Goal: Navigation & Orientation: Find specific page/section

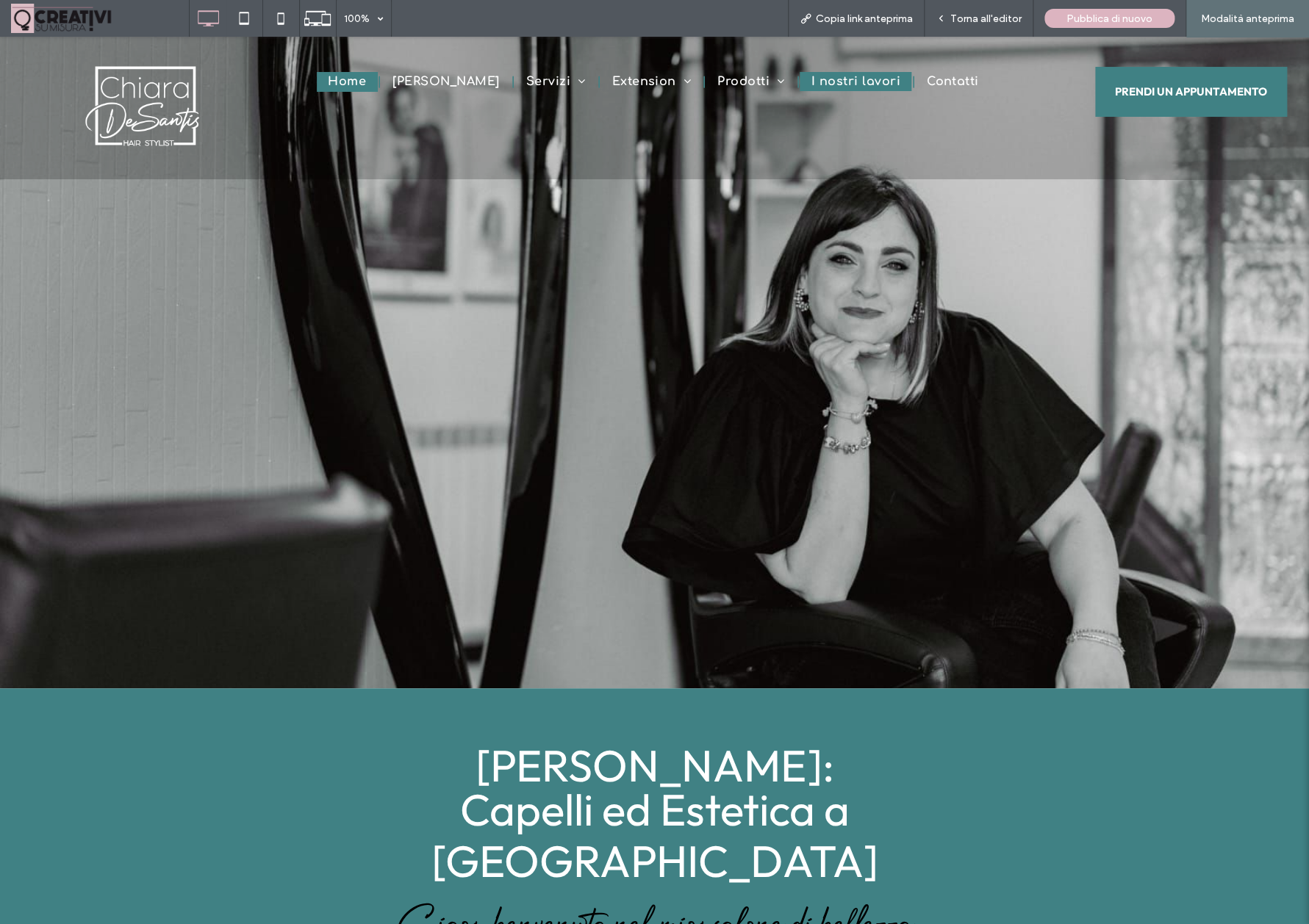
click at [859, 78] on span "I nostri lavori" at bounding box center [855, 82] width 89 height 14
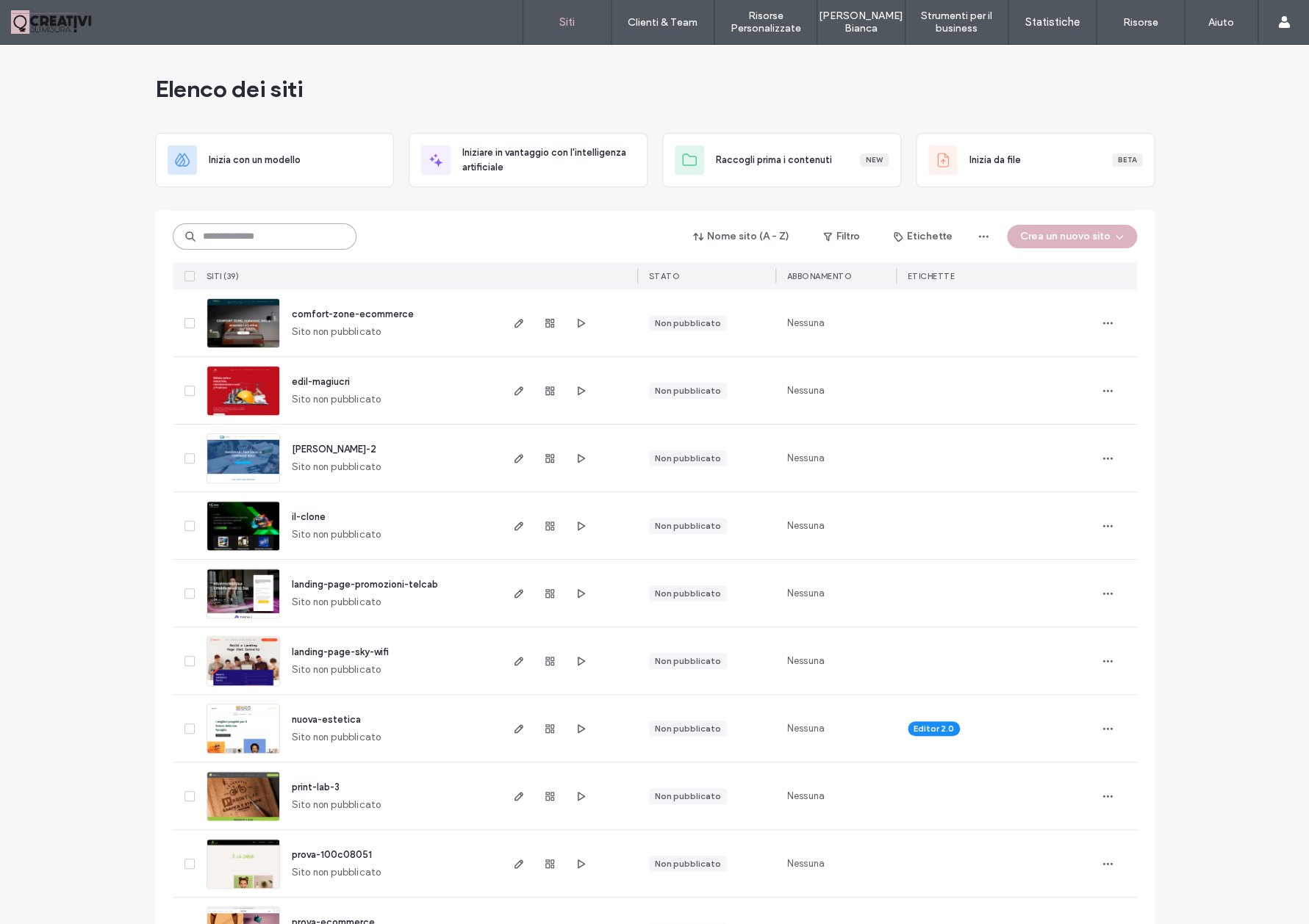
click at [245, 231] on input at bounding box center [265, 236] width 184 height 26
type input "**********"
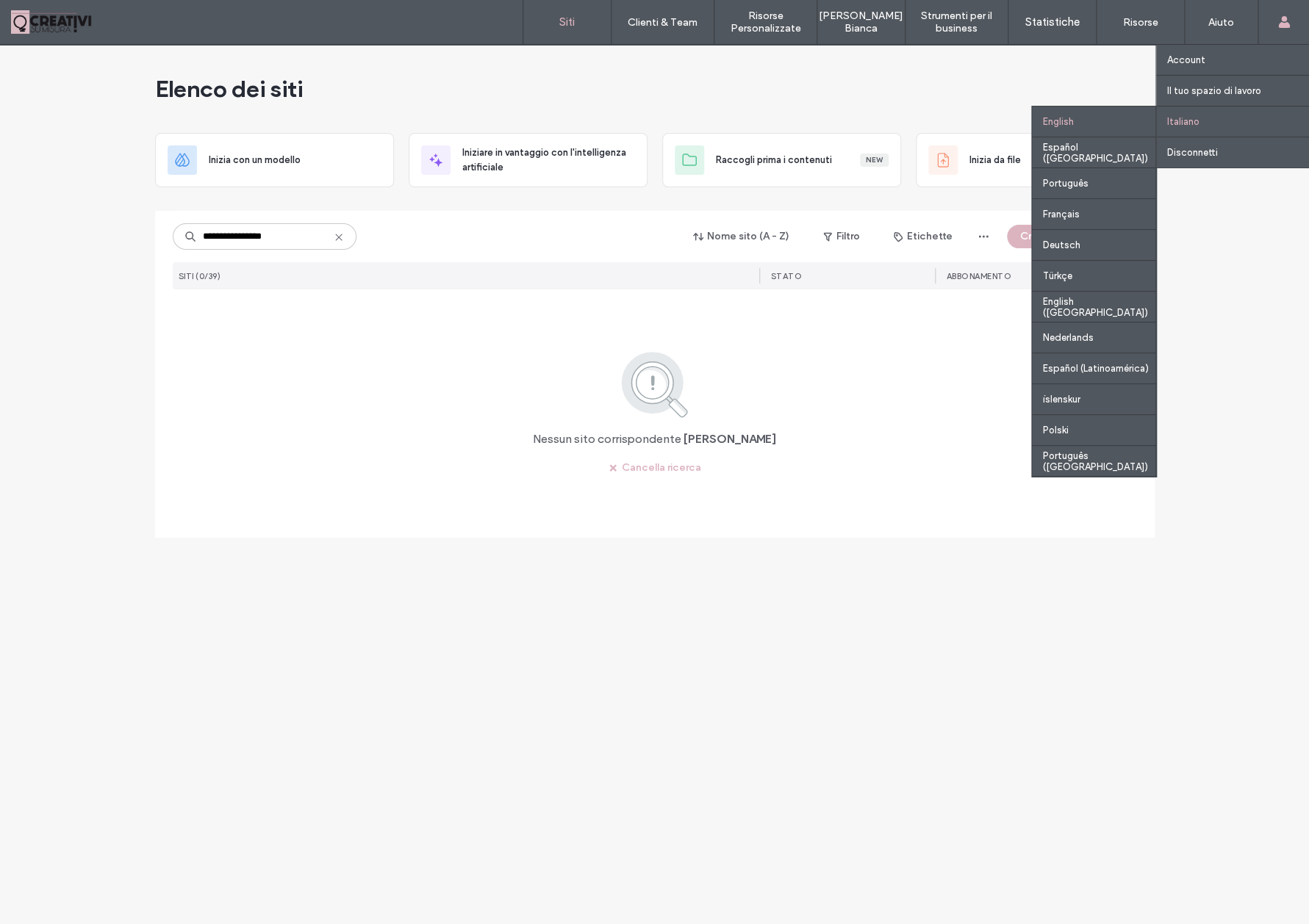
click at [1122, 118] on div "English" at bounding box center [1093, 121] width 123 height 31
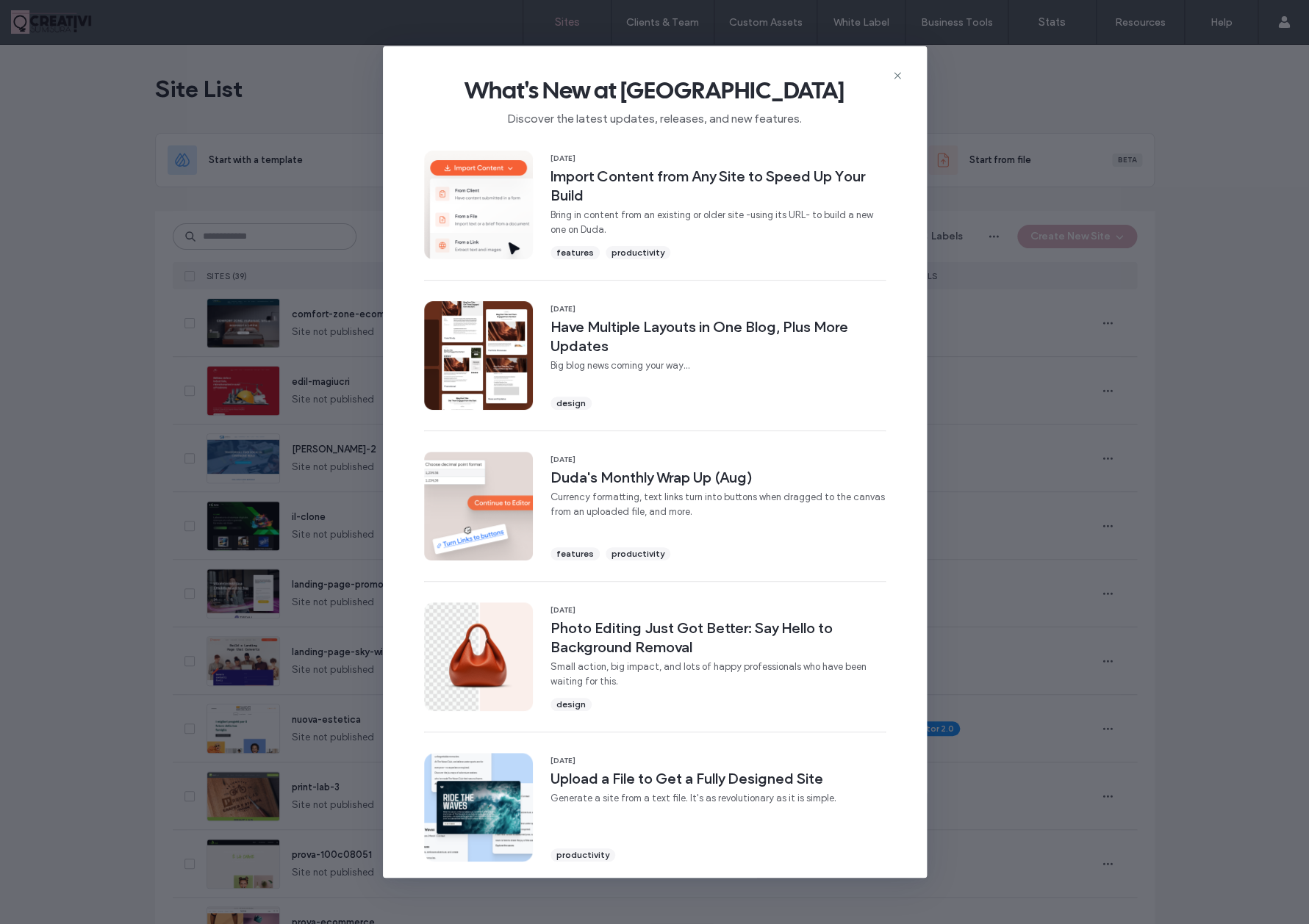
click at [895, 77] on icon at bounding box center [897, 75] width 12 height 12
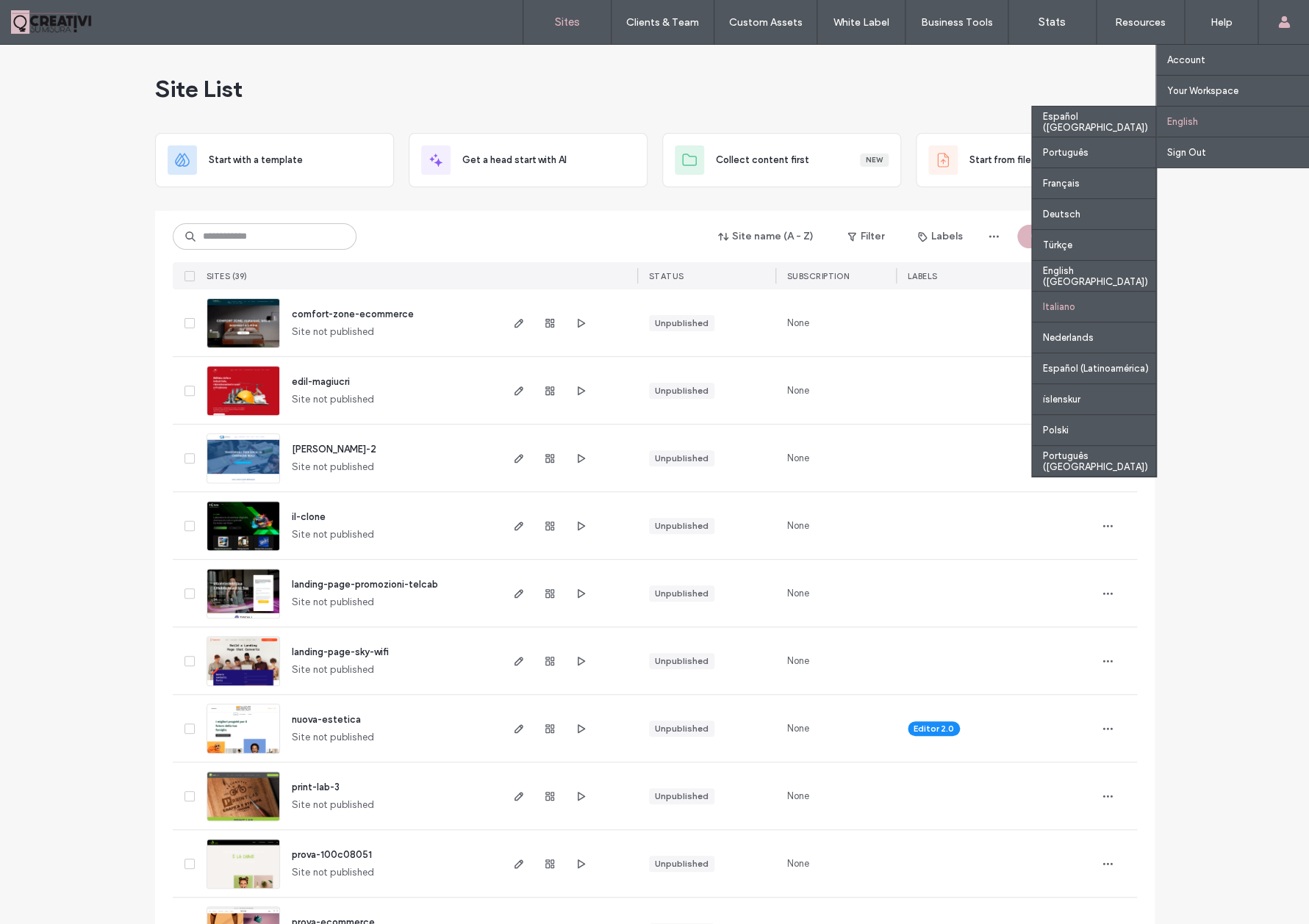
click at [1097, 298] on div "Italiano" at bounding box center [1093, 306] width 123 height 31
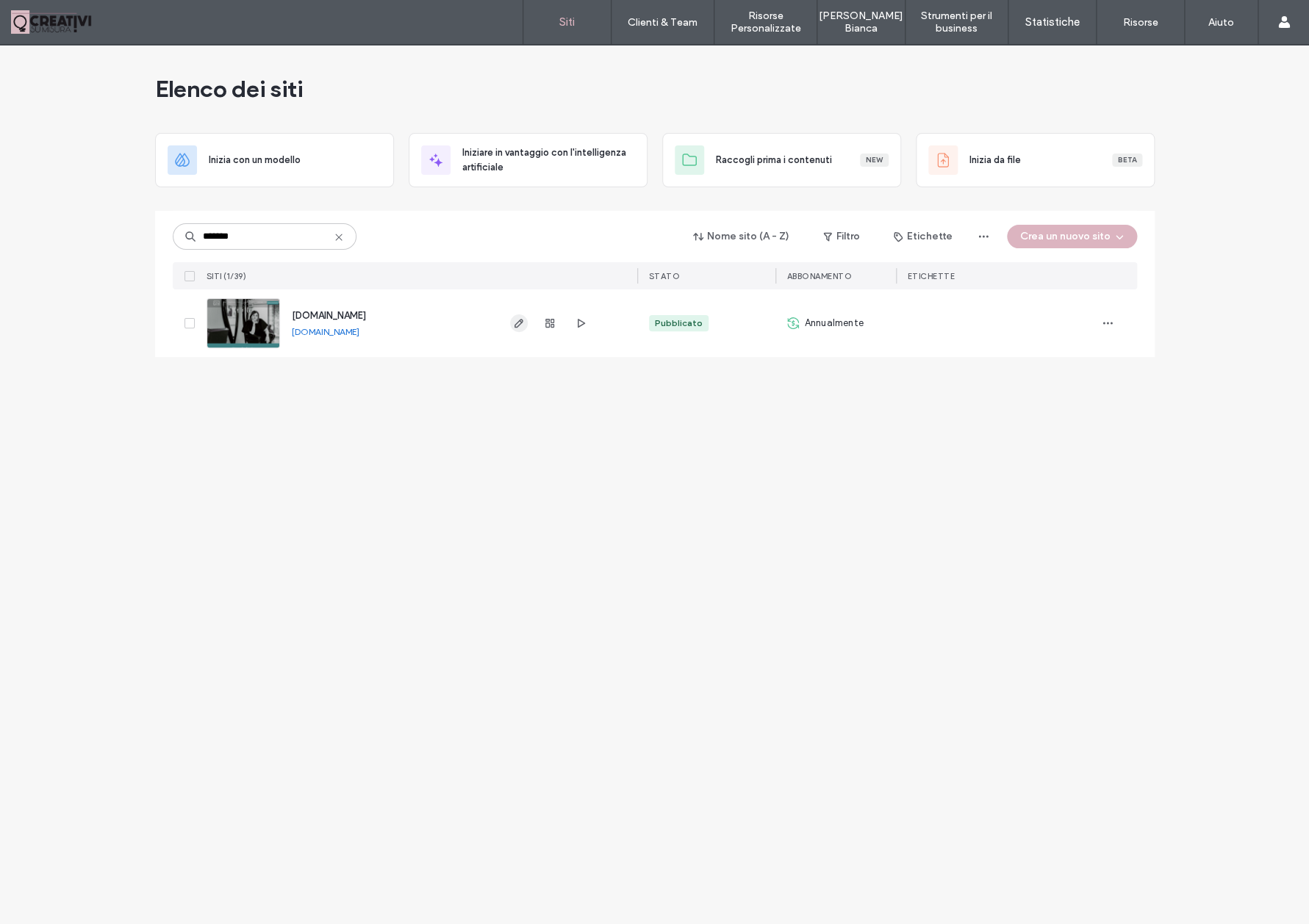
type input "*******"
click at [512, 328] on span "button" at bounding box center [519, 323] width 18 height 18
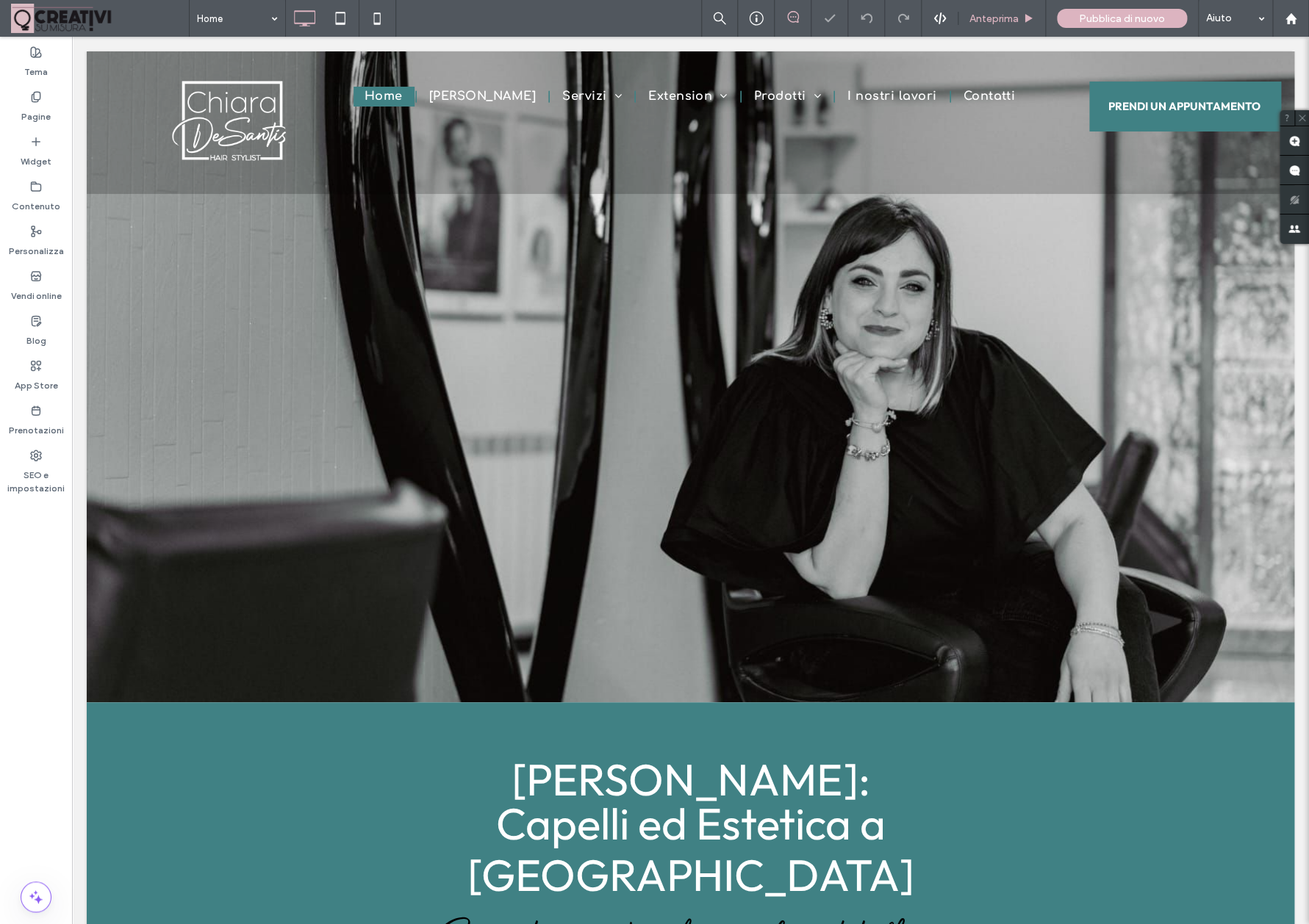
click at [997, 6] on div "Anteprima" at bounding box center [1001, 18] width 87 height 37
click at [993, 14] on span "Anteprima" at bounding box center [994, 19] width 50 height 13
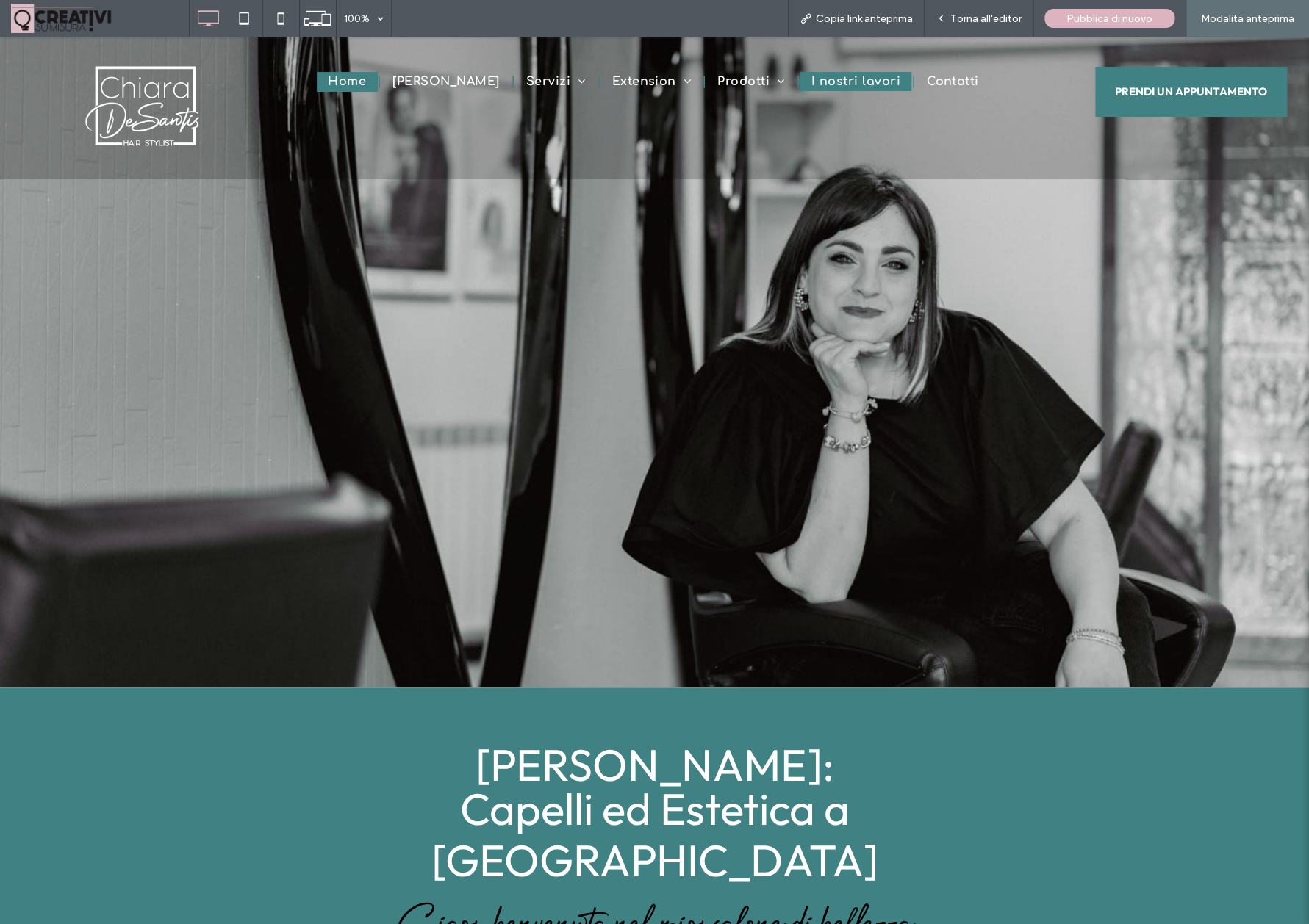
click at [864, 88] on span "I nostri lavori" at bounding box center [855, 82] width 89 height 14
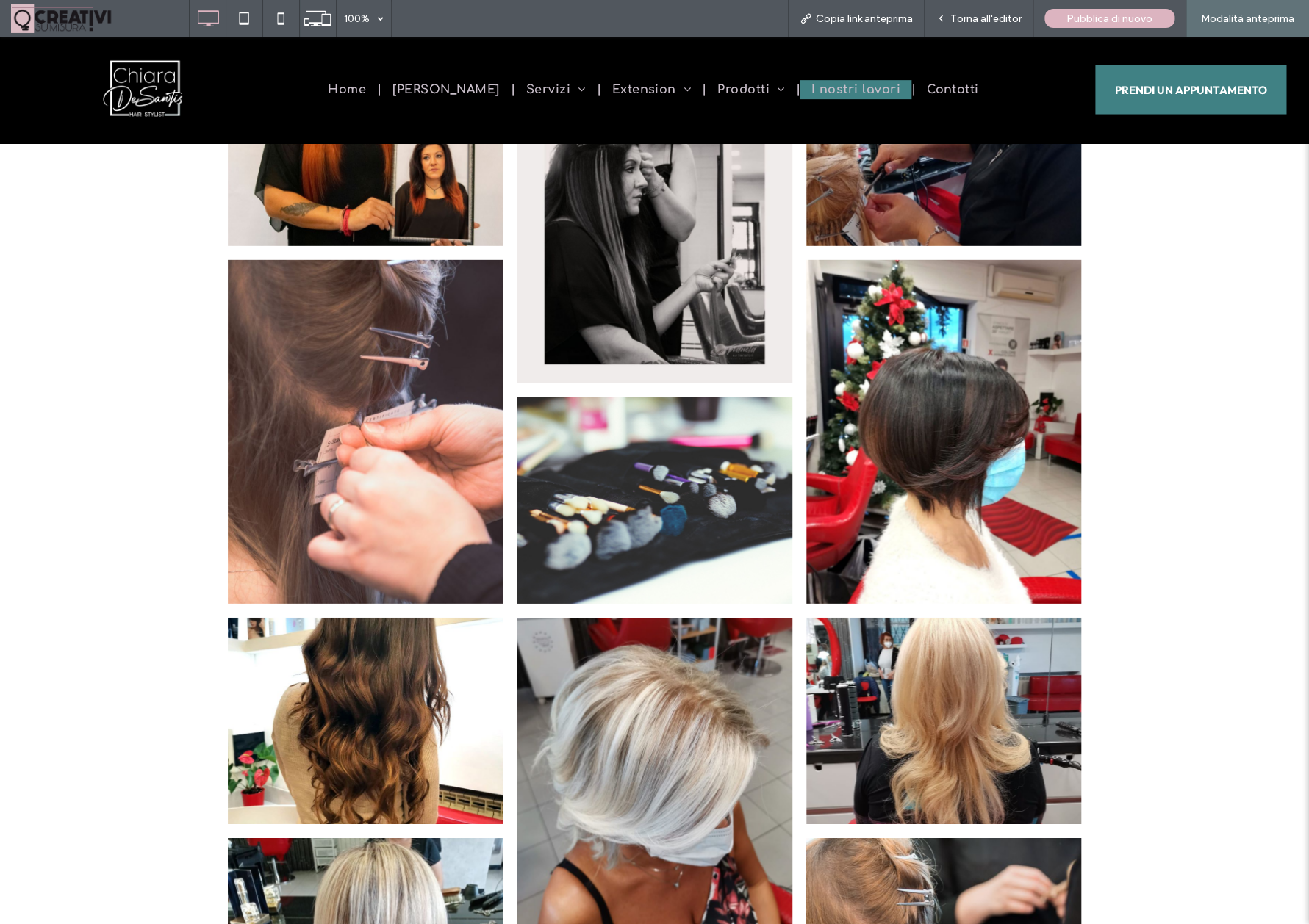
scroll to position [2117, 0]
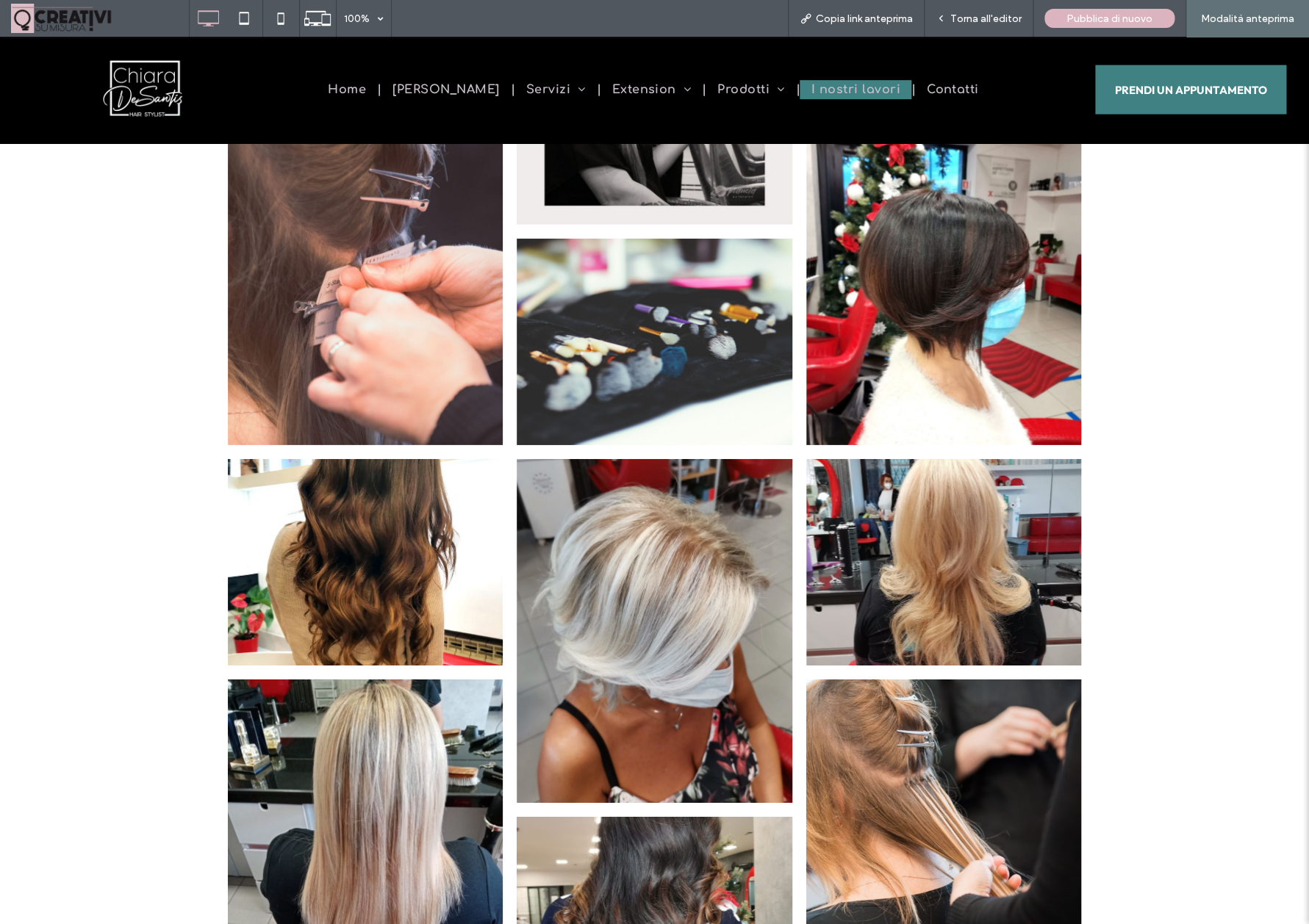
click at [437, 536] on link at bounding box center [365, 562] width 292 height 219
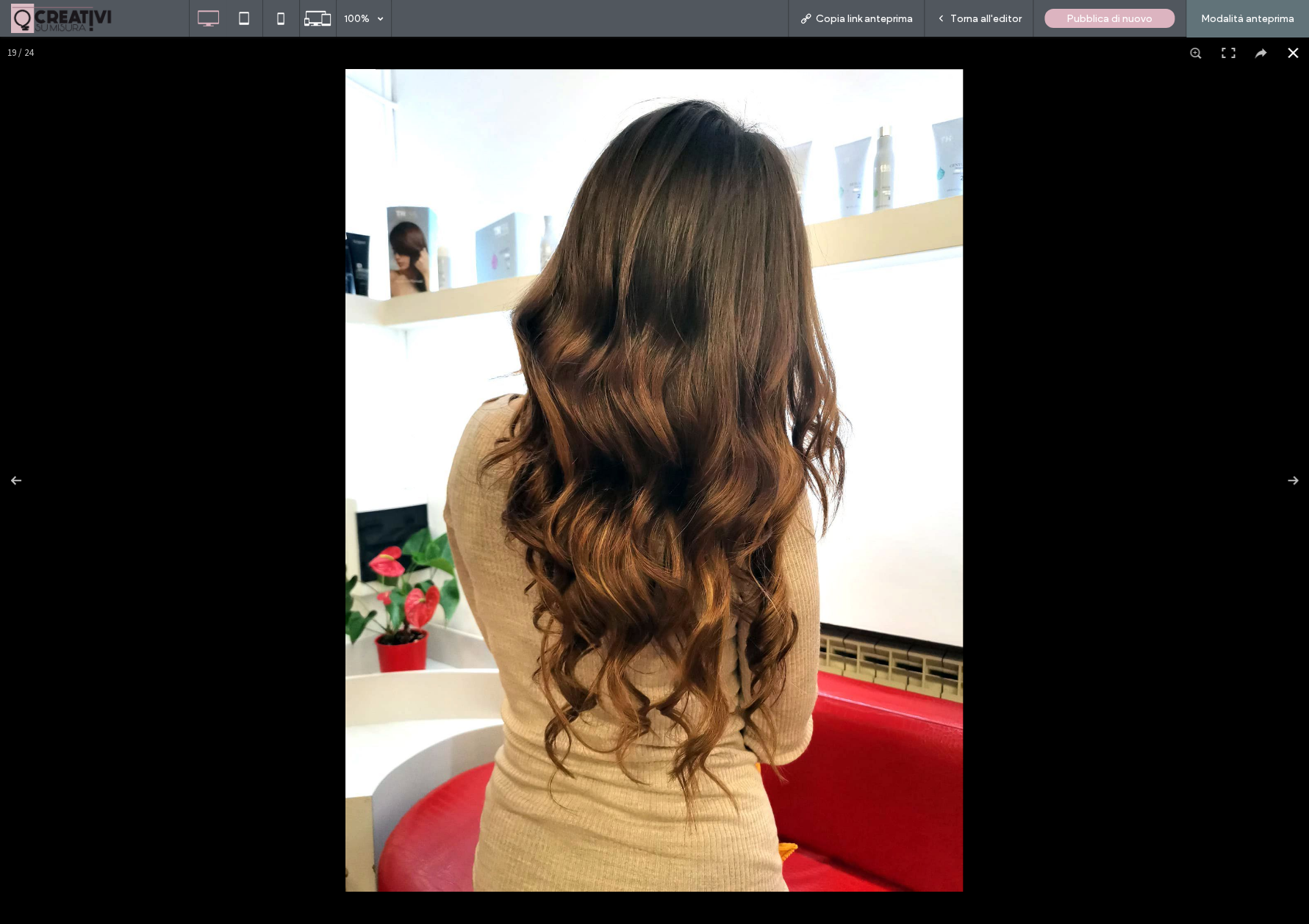
click at [1272, 236] on div at bounding box center [654, 480] width 1309 height 887
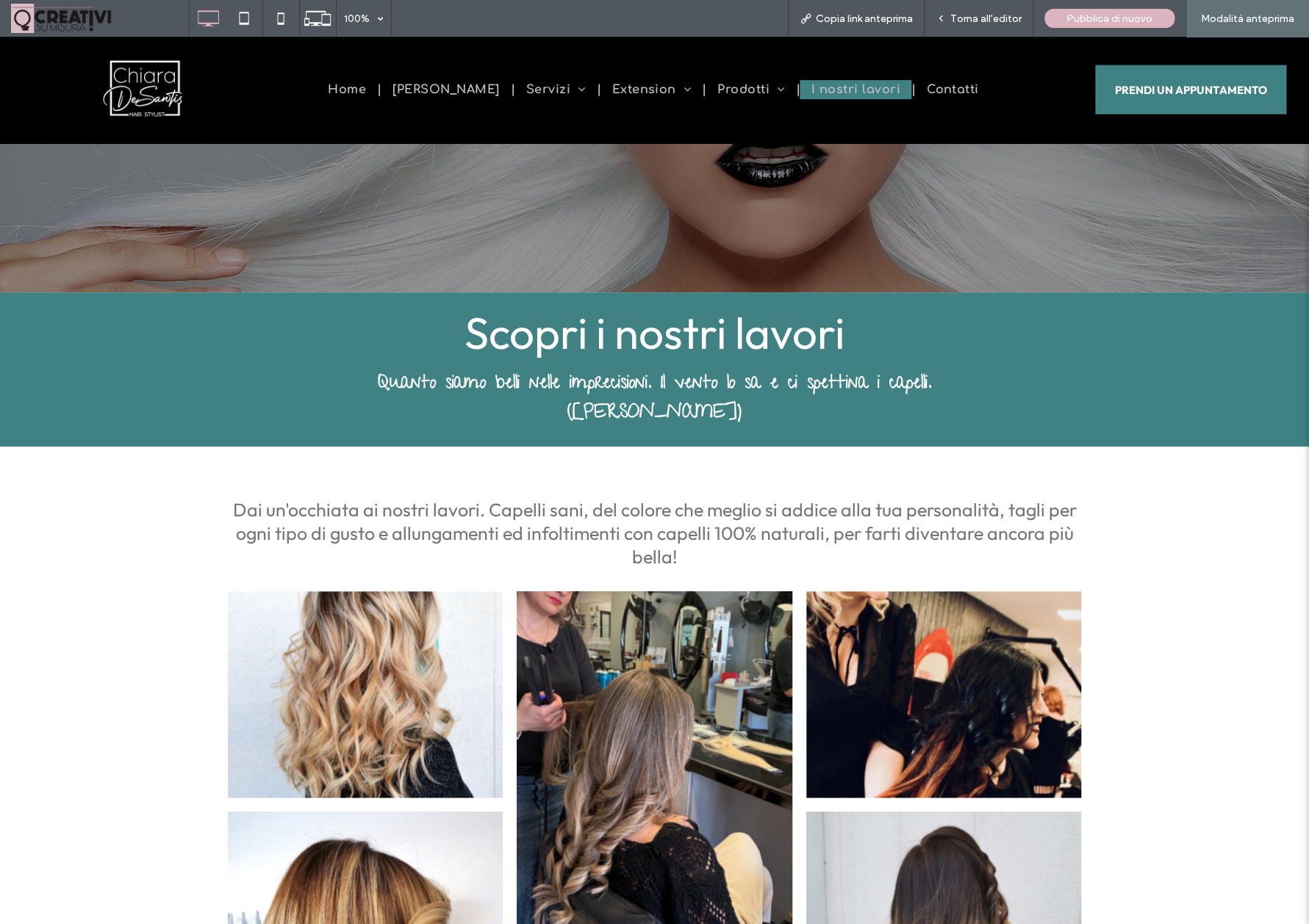
scroll to position [427, 0]
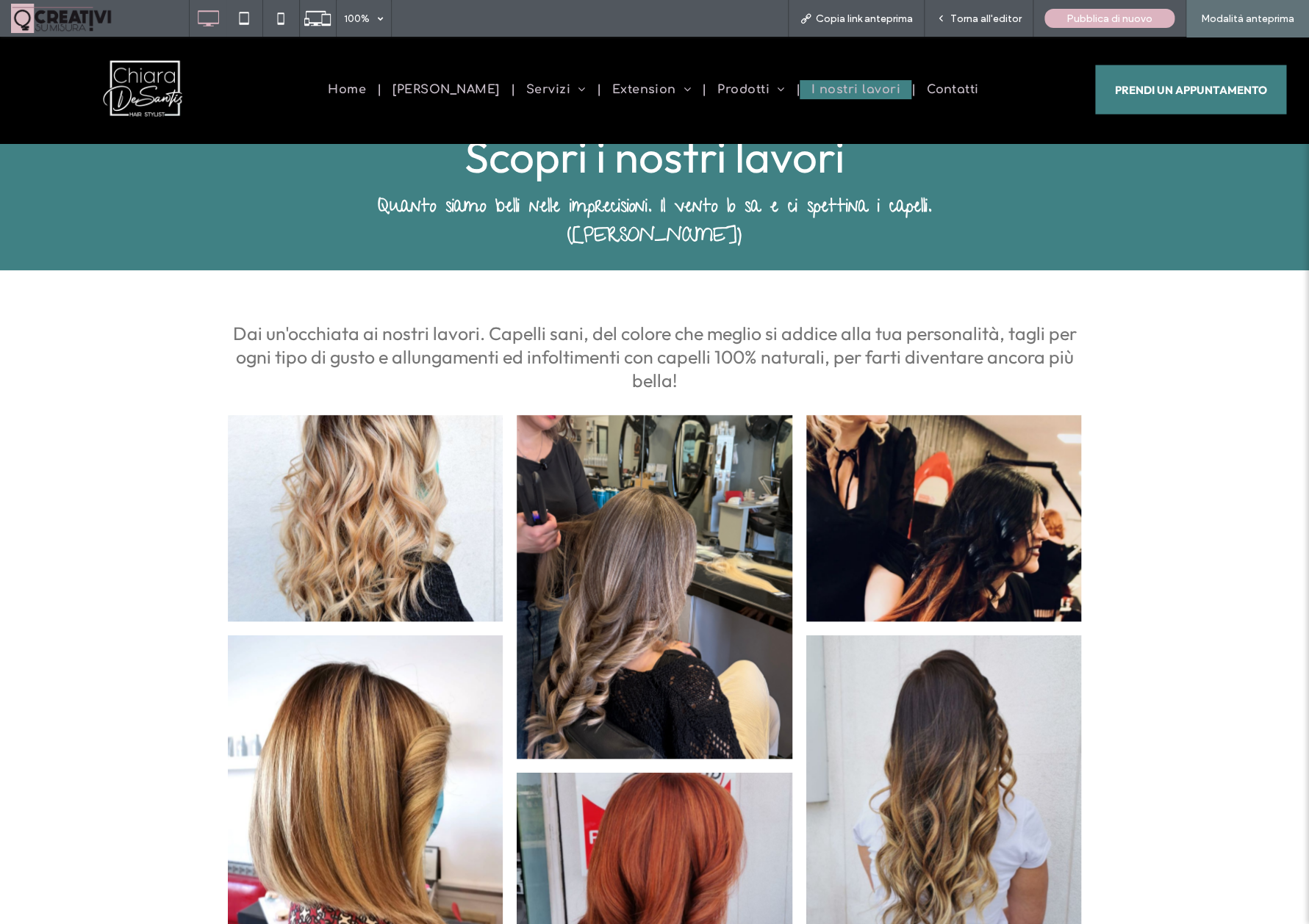
click at [691, 528] on link at bounding box center [654, 587] width 292 height 364
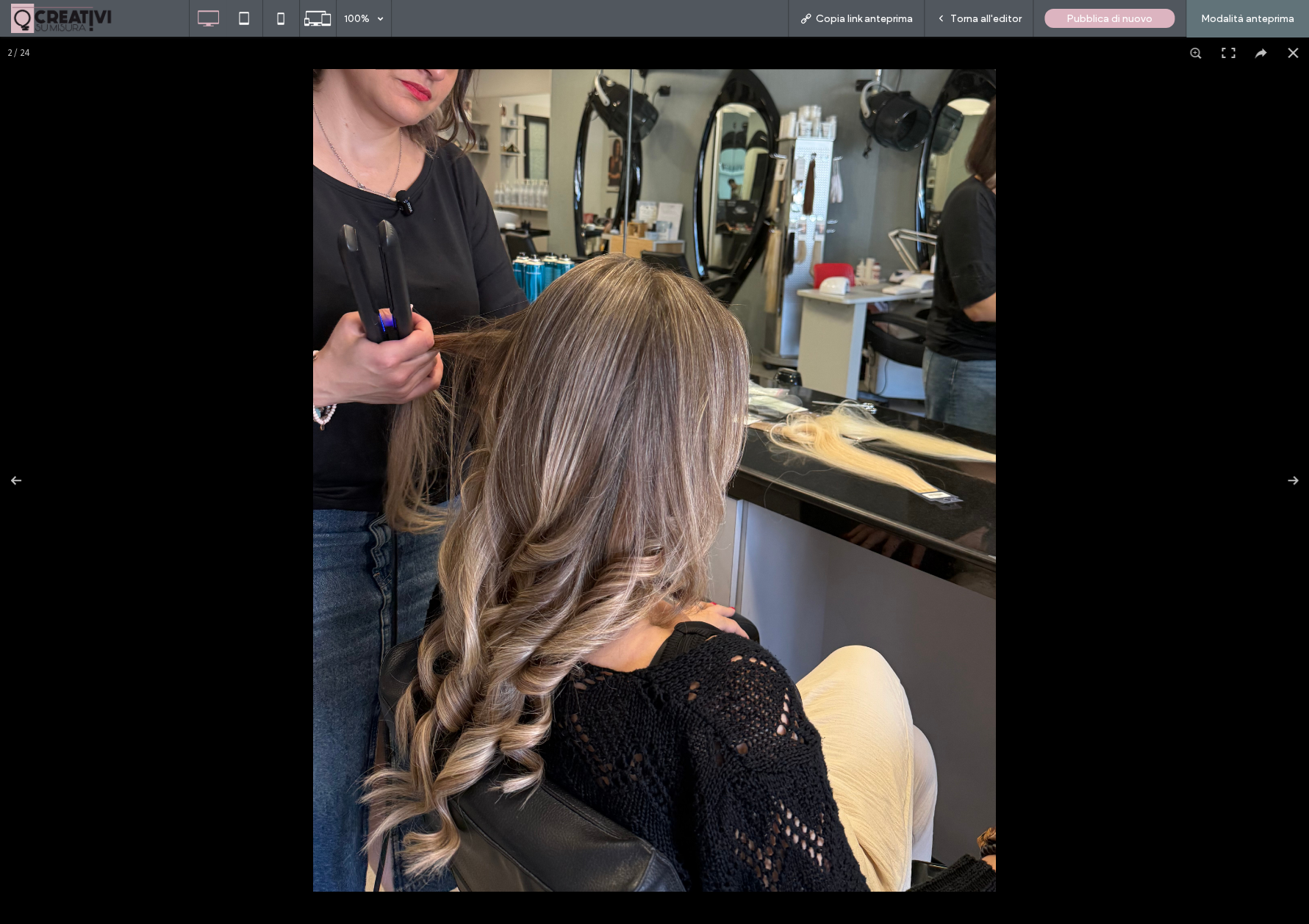
click at [724, 408] on img at bounding box center [654, 480] width 683 height 822
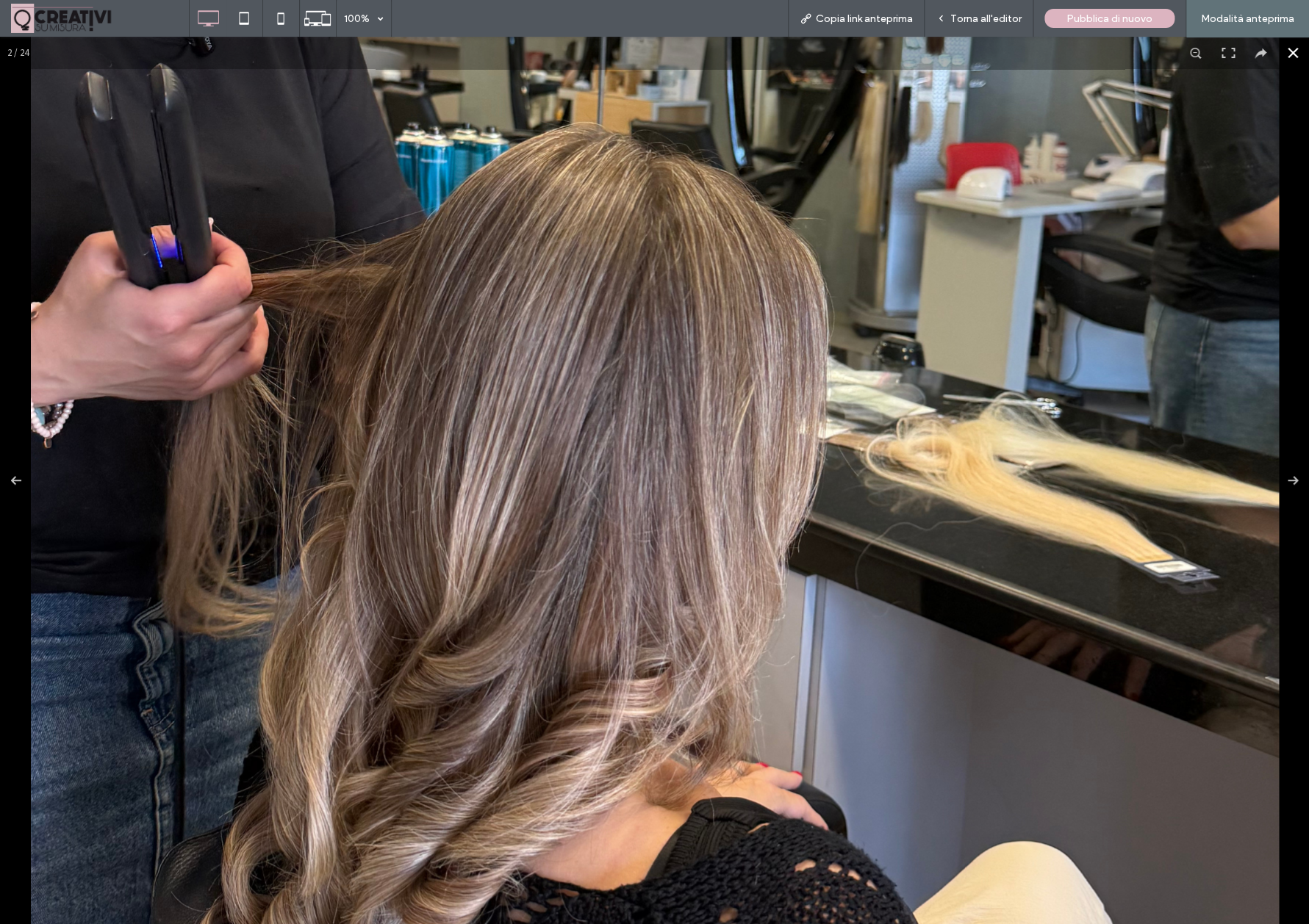
click at [1288, 51] on button at bounding box center [1292, 53] width 32 height 32
